Goal: Task Accomplishment & Management: Use online tool/utility

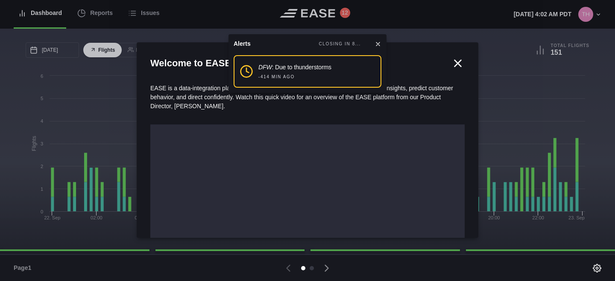
click at [454, 62] on icon at bounding box center [458, 63] width 13 height 13
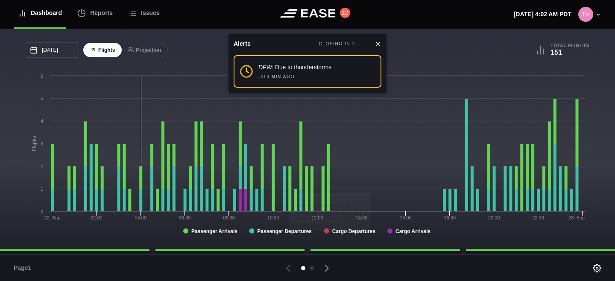
click at [377, 39] on div "Alerts CLOSING IN 2... DFW : Due to thunderstorms -414 MIN AGO" at bounding box center [308, 63] width 158 height 59
click at [377, 44] on icon at bounding box center [377, 43] width 3 height 3
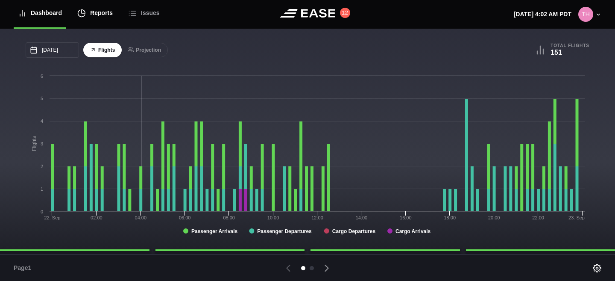
click at [89, 21] on div "Reports" at bounding box center [94, 13] width 35 height 29
select select "7"
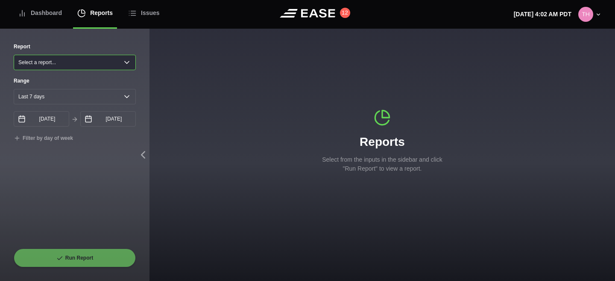
click at [78, 61] on select "Select a report... Arrivals Common Use Daily Throughput Departures Passenger Pr…" at bounding box center [75, 62] width 122 height 15
select select "Common Use"
click at [14, 55] on select "Select a report... Arrivals Common Use Daily Throughput Departures Passenger Pr…" at bounding box center [75, 62] width 122 height 15
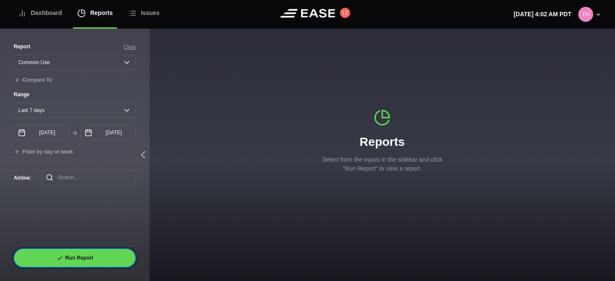
click at [84, 256] on button "Run Report" at bounding box center [75, 257] width 122 height 19
select select "Common Use"
select select "7"
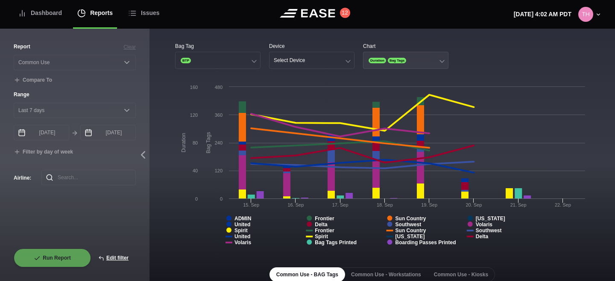
click at [397, 61] on span "Bag Tags" at bounding box center [397, 61] width 18 height 6
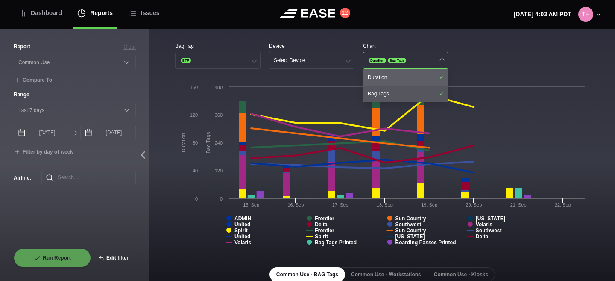
click at [394, 82] on div "Duration" at bounding box center [406, 77] width 85 height 16
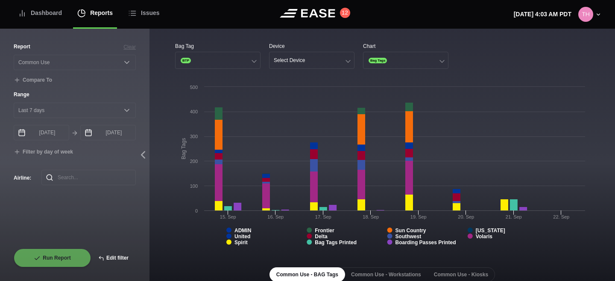
click at [109, 256] on button "Edit filter" at bounding box center [113, 257] width 45 height 19
select select "Common Use"
select select "0"
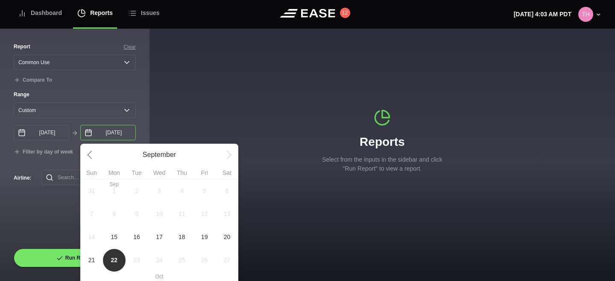
click at [114, 133] on input "[DATE]" at bounding box center [108, 132] width 56 height 15
click at [138, 238] on span "16" at bounding box center [136, 236] width 7 height 9
type input "[DATE]"
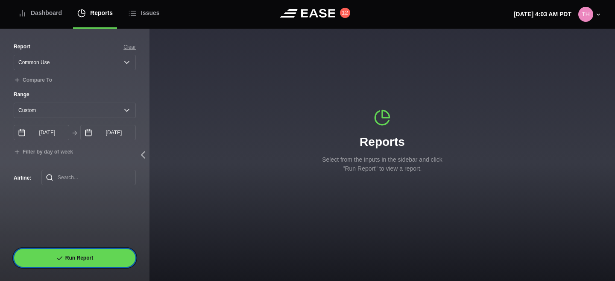
click at [62, 255] on icon at bounding box center [59, 258] width 7 height 7
select select "Common Use"
